Goal: Task Accomplishment & Management: Manage account settings

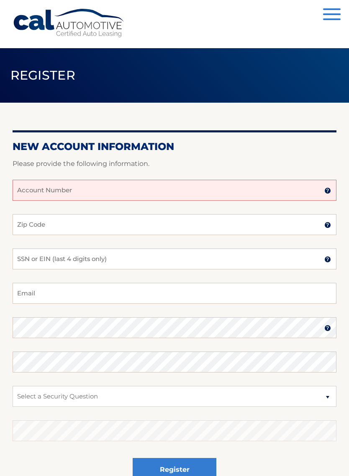
click at [224, 194] on input "Account Number" at bounding box center [175, 190] width 324 height 21
type input "44456007600"
click at [79, 228] on input "Zip Code" at bounding box center [175, 224] width 324 height 21
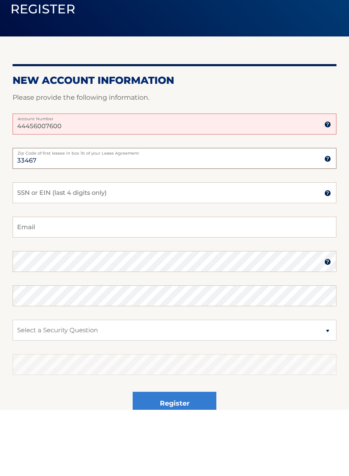
type input "33467"
click at [130, 248] on input "SSN or EIN (last 4 digits only)" at bounding box center [175, 258] width 324 height 21
type input "7785"
click at [108, 283] on input "Email" at bounding box center [175, 293] width 324 height 21
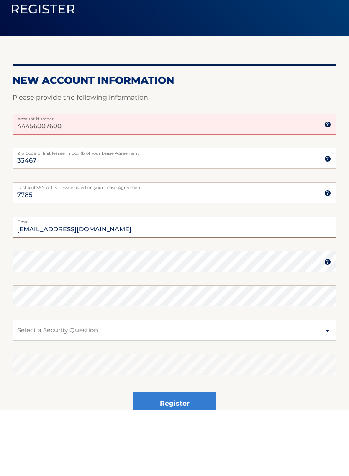
type input "hardy1012@yahoo.com"
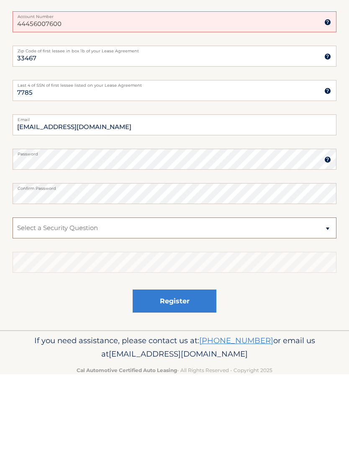
click at [329, 319] on select "Select a Security Question What was the name of your elementary school? What is…" at bounding box center [175, 329] width 324 height 21
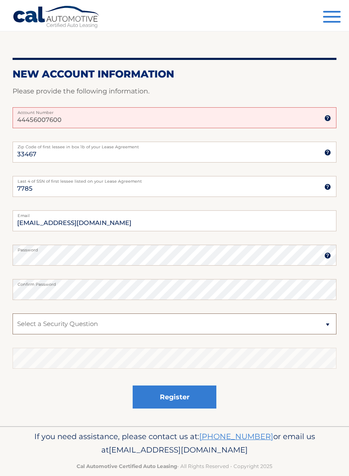
select select "3"
click at [75, 325] on select "Select a Security Question What was the name of your elementary school? What is…" at bounding box center [175, 323] width 324 height 21
click at [41, 326] on select "Select a Security Question What was the name of your elementary school? What is…" at bounding box center [175, 323] width 324 height 21
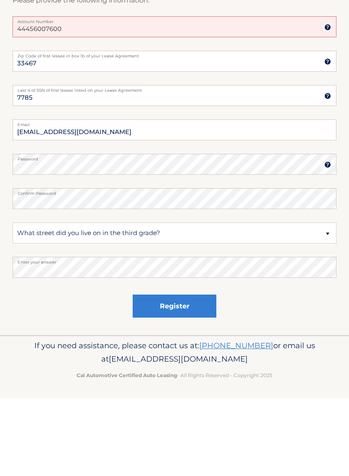
click at [178, 372] on button "Register" at bounding box center [175, 383] width 84 height 23
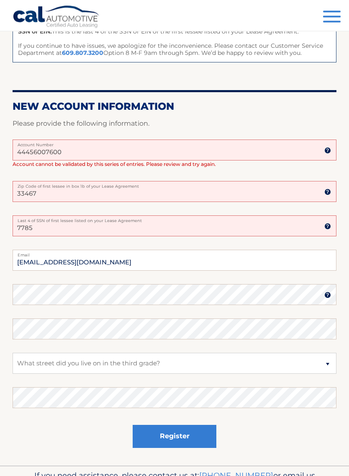
scroll to position [149, 0]
click at [88, 153] on input "44456007600" at bounding box center [175, 149] width 324 height 21
type input "4"
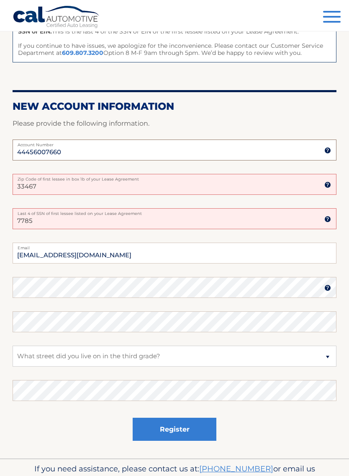
type input "44456007660"
click at [125, 188] on input "33467" at bounding box center [175, 184] width 324 height 21
type input "3"
type input "33467"
click at [186, 219] on input "7785" at bounding box center [175, 218] width 324 height 21
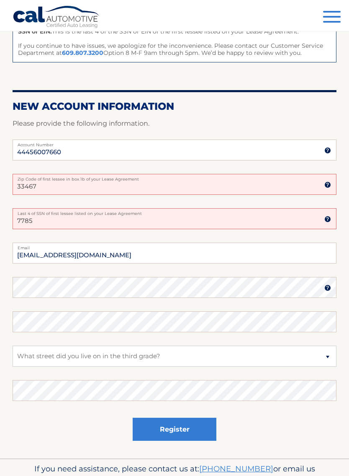
click at [175, 428] on button "Register" at bounding box center [175, 428] width 84 height 23
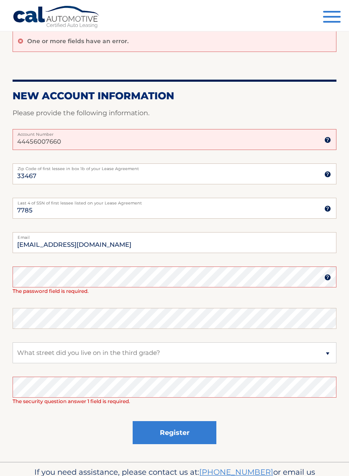
scroll to position [77, 0]
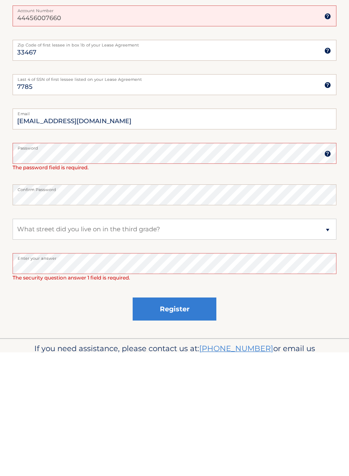
click at [174, 421] on button "Register" at bounding box center [175, 432] width 84 height 23
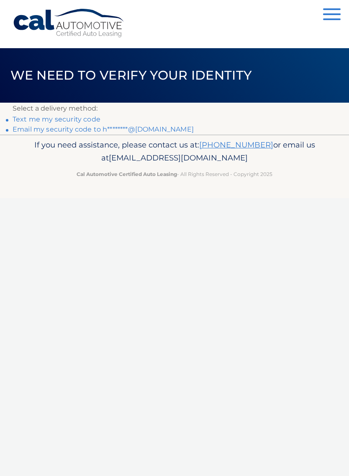
click at [69, 117] on link "Text me my security code" at bounding box center [57, 119] width 88 height 8
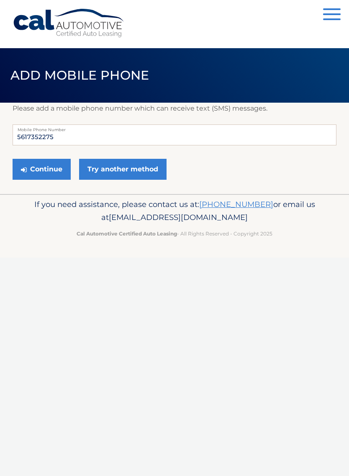
click at [41, 173] on button "Continue" at bounding box center [42, 169] width 58 height 21
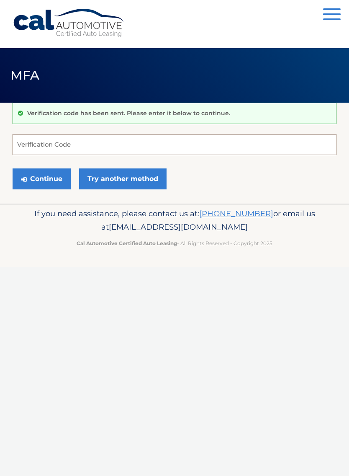
click at [127, 147] on input "Verification Code" at bounding box center [175, 144] width 324 height 21
type input "082814"
click at [40, 179] on button "Continue" at bounding box center [42, 178] width 58 height 21
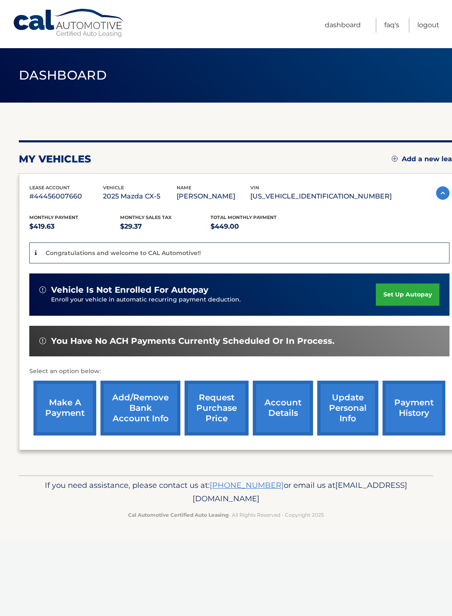
click at [139, 413] on link "Add/Remove bank account info" at bounding box center [140, 408] width 80 height 55
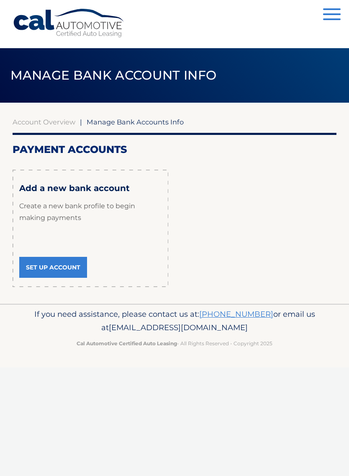
click at [49, 268] on link "Set Up Account" at bounding box center [53, 267] width 68 height 21
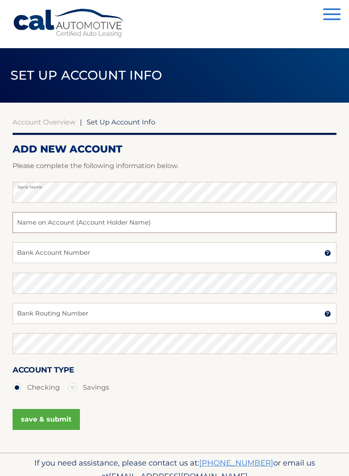
click at [153, 228] on input "text" at bounding box center [175, 222] width 324 height 21
type input "L Hardy Trust"
click at [85, 257] on input "Bank Account Number" at bounding box center [175, 252] width 324 height 21
type input "447043881"
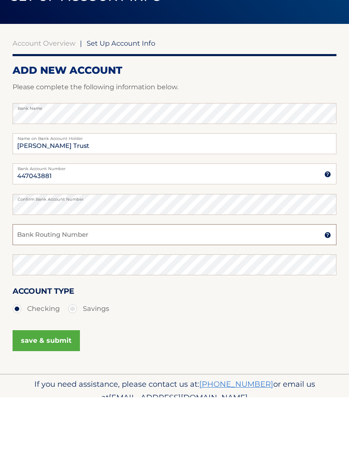
click at [116, 303] on input "Bank Routing Number" at bounding box center [175, 313] width 324 height 21
type input "267084131"
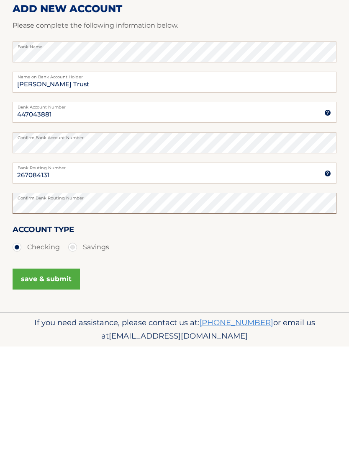
scroll to position [17, 0]
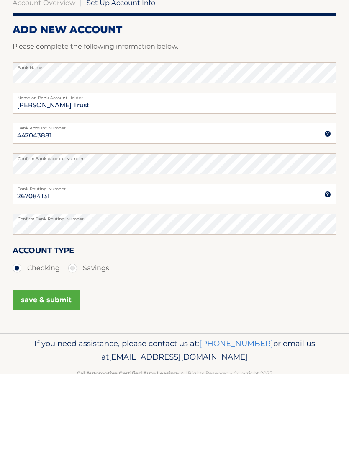
click at [51, 392] on button "save & submit" at bounding box center [46, 402] width 67 height 21
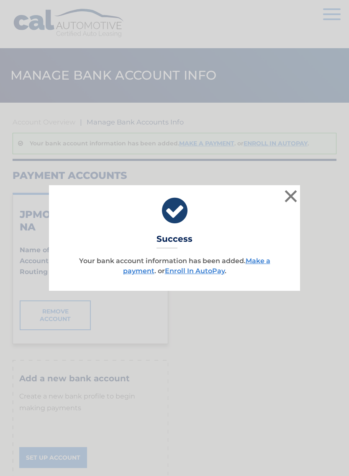
click at [291, 193] on button "×" at bounding box center [291, 196] width 17 height 17
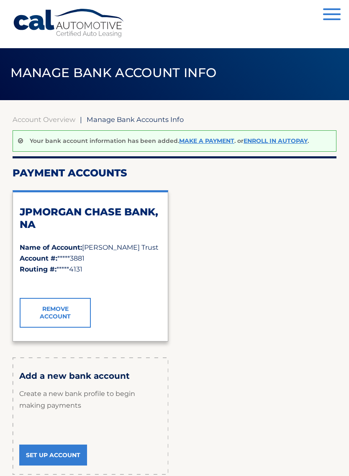
scroll to position [2, 0]
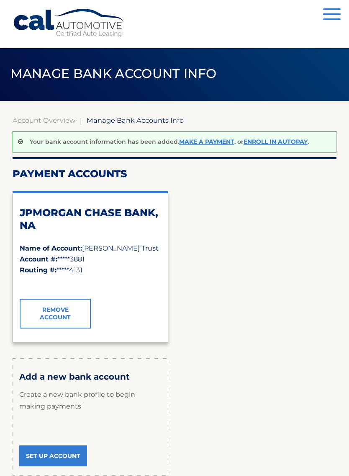
click at [333, 15] on span "button" at bounding box center [332, 14] width 18 height 2
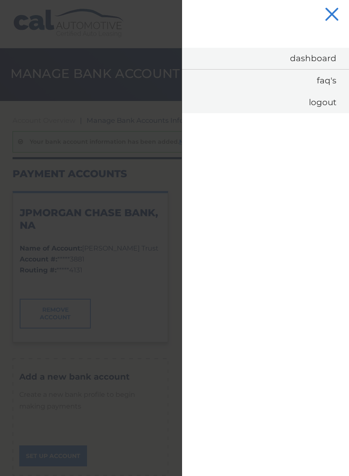
click at [322, 60] on link "Dashboard" at bounding box center [265, 58] width 167 height 21
click at [314, 57] on link "Dashboard" at bounding box center [265, 58] width 167 height 21
click at [318, 56] on link "Dashboard" at bounding box center [265, 58] width 167 height 21
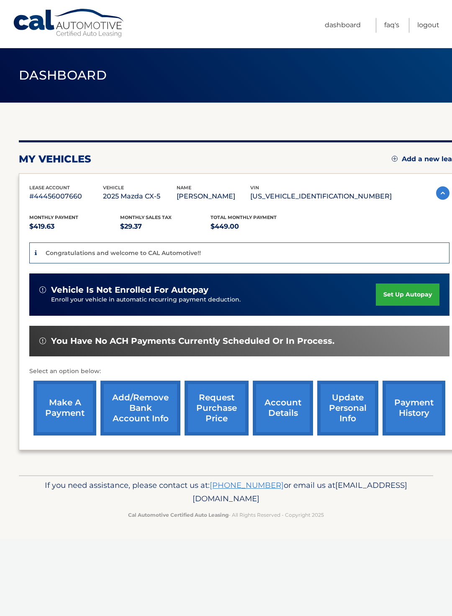
click at [286, 417] on link "account details" at bounding box center [283, 408] width 60 height 55
click at [284, 408] on link "account details" at bounding box center [283, 408] width 60 height 55
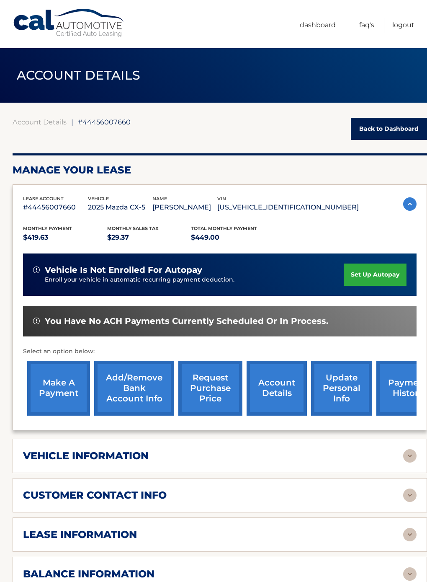
click at [351, 393] on link "update personal info" at bounding box center [341, 388] width 61 height 55
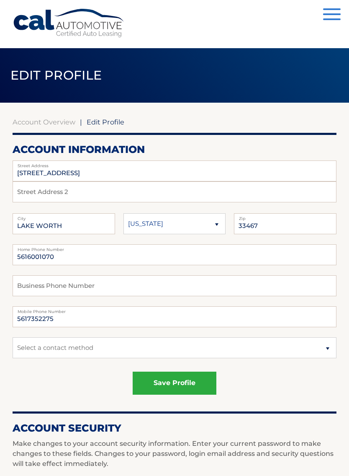
scroll to position [7, 0]
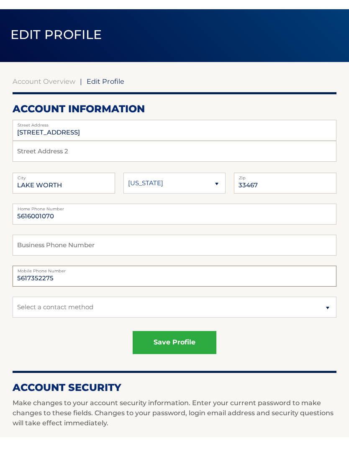
click at [286, 319] on input "5617352275" at bounding box center [175, 314] width 324 height 21
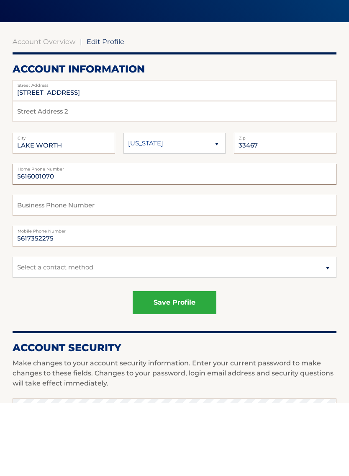
click at [88, 237] on input "5616001070" at bounding box center [175, 247] width 324 height 21
type input "5"
click at [330, 330] on select "Select a contact method Mobile Home" at bounding box center [175, 340] width 324 height 21
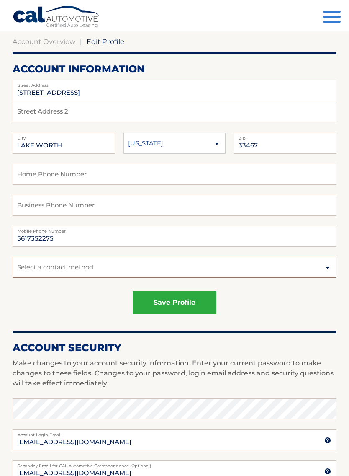
select select "1"
click at [175, 299] on button "save profile" at bounding box center [175, 302] width 84 height 23
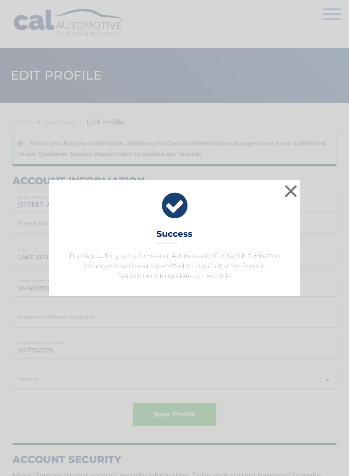
click at [291, 190] on button "×" at bounding box center [291, 191] width 17 height 17
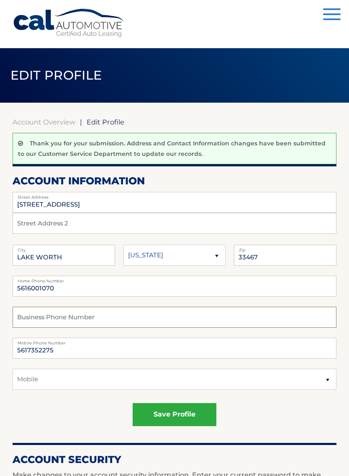
click at [43, 319] on input "text" at bounding box center [175, 317] width 324 height 21
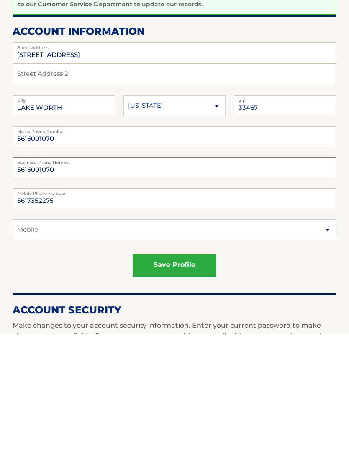
type input "5616001070"
click at [92, 268] on input "5616001070" at bounding box center [175, 278] width 324 height 21
type input "5"
type input "5617352275"
click at [327, 361] on select "Select a contact method Mobile Home" at bounding box center [175, 371] width 324 height 21
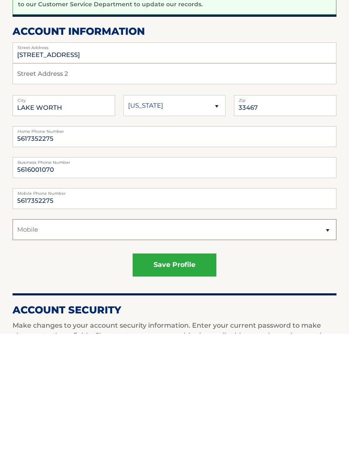
scroll to position [150, 0]
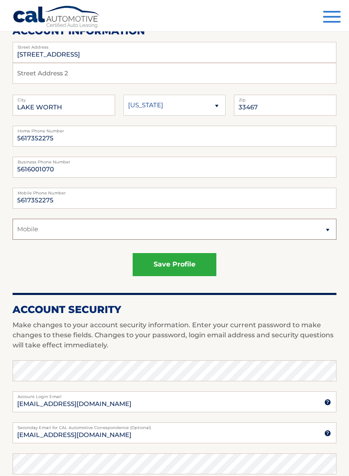
select select "3"
click at [178, 267] on button "save profile" at bounding box center [175, 264] width 84 height 23
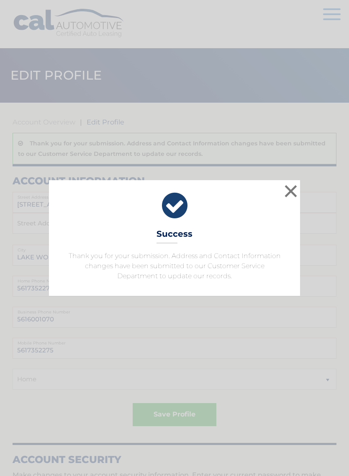
click at [291, 194] on button "×" at bounding box center [291, 191] width 17 height 17
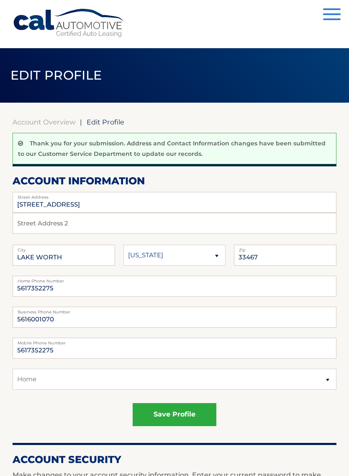
click at [330, 18] on span "button" at bounding box center [332, 19] width 18 height 2
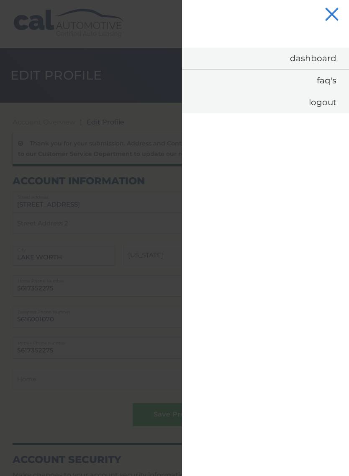
click at [317, 54] on link "Dashboard" at bounding box center [265, 58] width 167 height 21
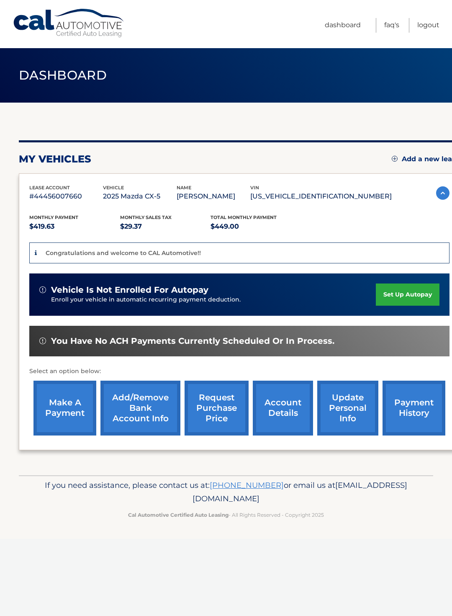
click at [287, 406] on link "account details" at bounding box center [283, 408] width 60 height 55
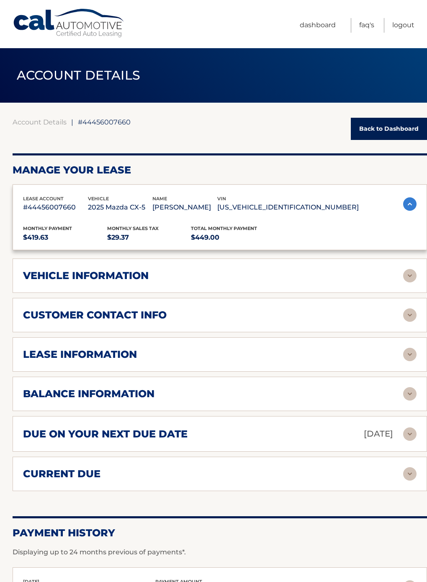
scroll to position [7, 0]
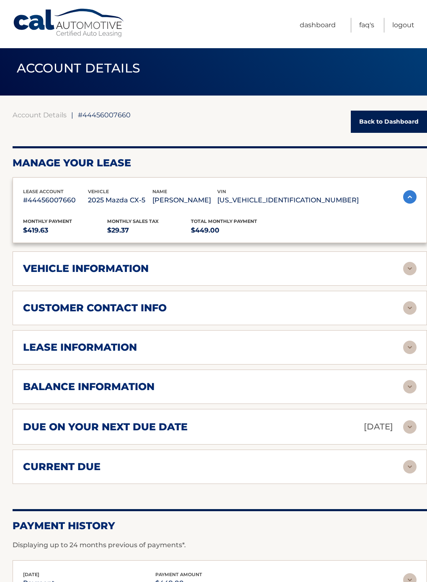
click at [267, 385] on link "account details" at bounding box center [277, 380] width 60 height 55
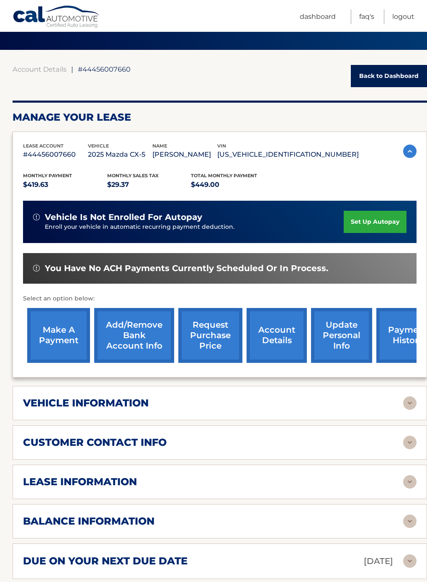
scroll to position [59, 0]
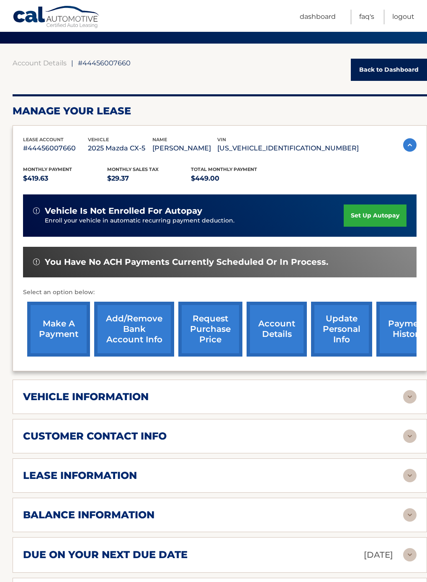
click at [55, 334] on link "make a payment" at bounding box center [58, 328] width 63 height 55
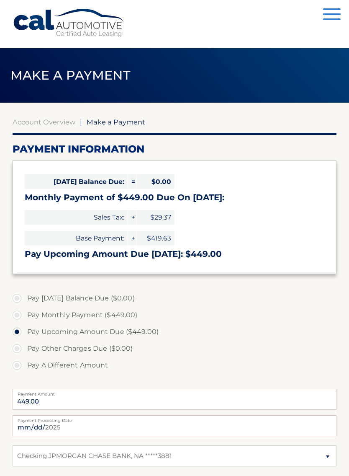
select select "NTIzYWVjYmQtYTQwZS00ZGQ5LWFmYTMtMTRlYjM1MmJmZjUw"
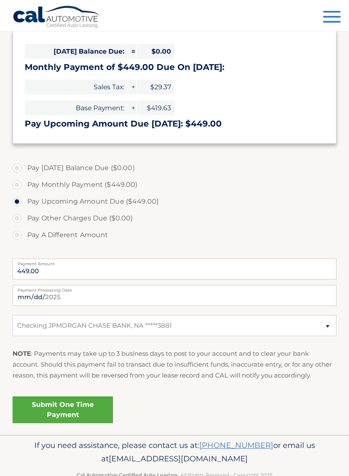
scroll to position [138, 0]
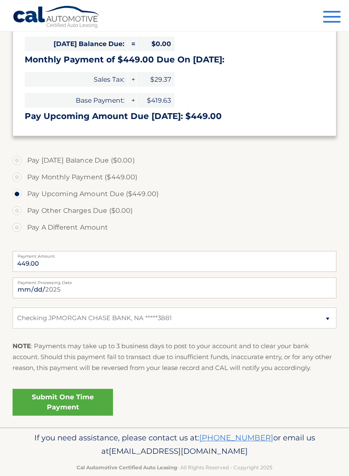
click at [67, 404] on link "Submit One Time Payment" at bounding box center [63, 402] width 100 height 27
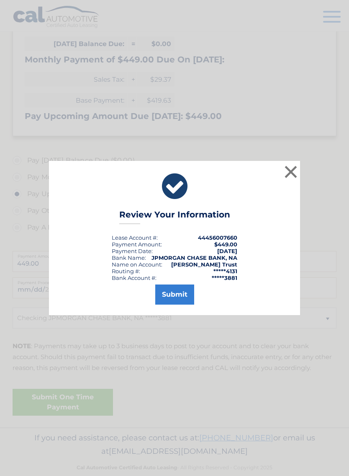
click at [178, 302] on button "Submit" at bounding box center [174, 294] width 39 height 20
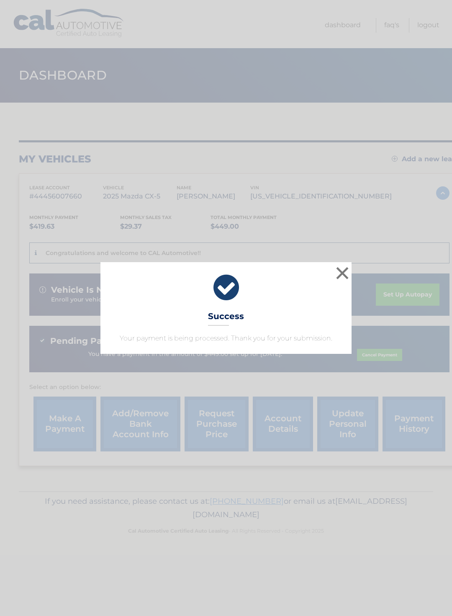
click at [346, 273] on button "×" at bounding box center [342, 273] width 17 height 17
